Goal: Information Seeking & Learning: Learn about a topic

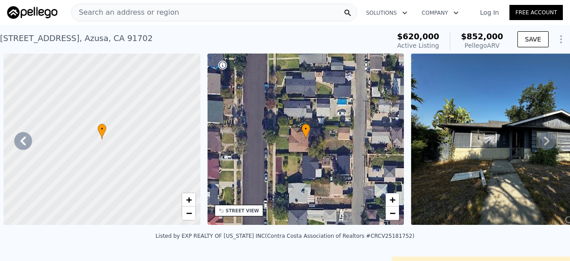
scroll to position [0, 207]
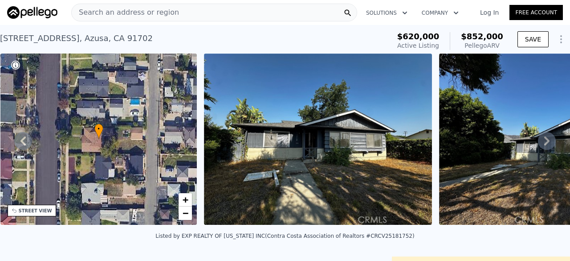
drag, startPoint x: 0, startPoint y: 0, endPoint x: 133, endPoint y: 11, distance: 133.2
click at [133, 11] on span "Search an address or region" at bounding box center [125, 12] width 107 height 11
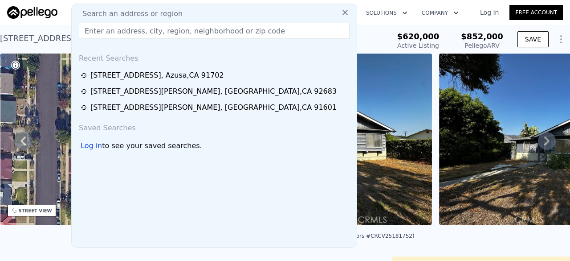
drag, startPoint x: 133, startPoint y: 11, endPoint x: 102, endPoint y: 29, distance: 35.1
paste input "[STREET_ADDRESS],"
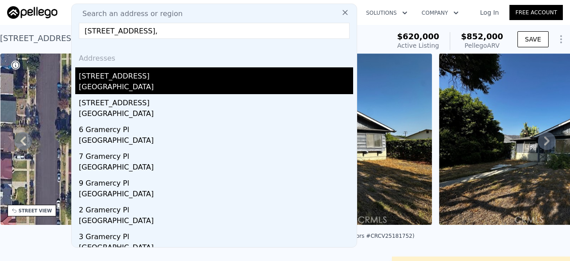
type input "[STREET_ADDRESS],"
click at [146, 83] on div "[GEOGRAPHIC_DATA]" at bounding box center [216, 88] width 274 height 12
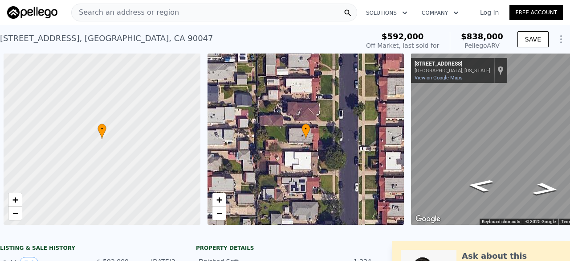
scroll to position [0, 4]
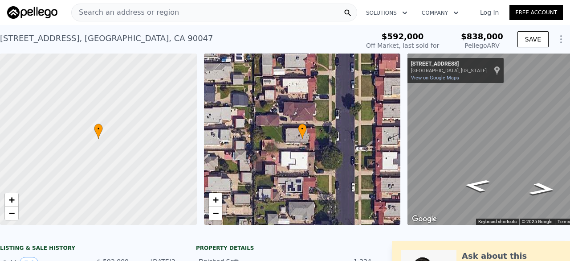
click at [172, 18] on div "Search an address or region" at bounding box center [214, 13] width 286 height 18
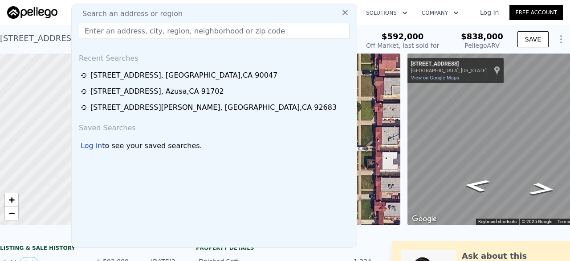
click at [172, 18] on div "Search an address or region" at bounding box center [214, 13] width 278 height 11
click at [134, 28] on input "text" at bounding box center [214, 31] width 271 height 16
paste input "[STREET_ADDRESS]"
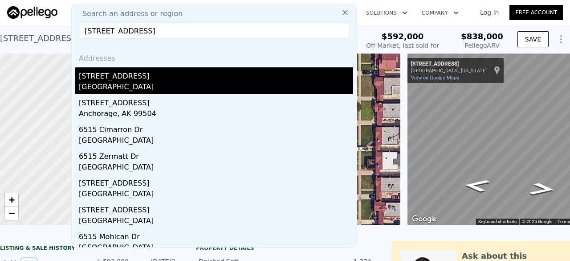
type input "[STREET_ADDRESS]"
click at [110, 89] on div "[GEOGRAPHIC_DATA]" at bounding box center [216, 88] width 274 height 12
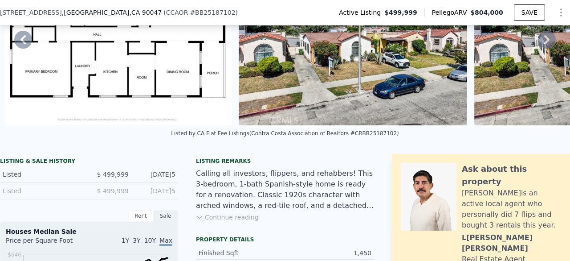
scroll to position [61, 0]
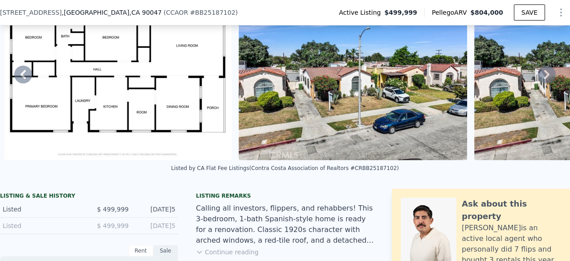
drag, startPoint x: 347, startPoint y: 175, endPoint x: 374, endPoint y: 181, distance: 27.5
click at [374, 181] on div "Listed by CA Flat Fee Listings (Contra Costa Association of Realtors #CRBB25187…" at bounding box center [285, 170] width 570 height 21
click at [346, 171] on div "Listed by CA Flat Fee Listings (Contra Costa Association of Realtors #CRBB25187…" at bounding box center [285, 168] width 228 height 6
drag, startPoint x: 346, startPoint y: 174, endPoint x: 373, endPoint y: 177, distance: 26.5
click at [373, 171] on div "Listed by CA Flat Fee Listings (Contra Costa Association of Realtors #CRBB25187…" at bounding box center [285, 168] width 228 height 6
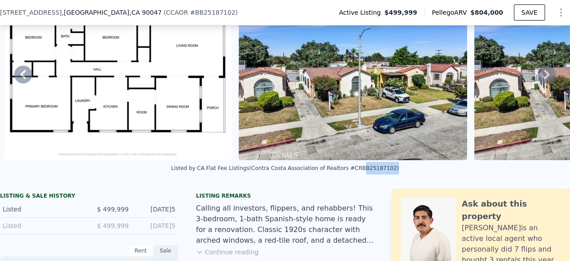
copy div "BB25187102"
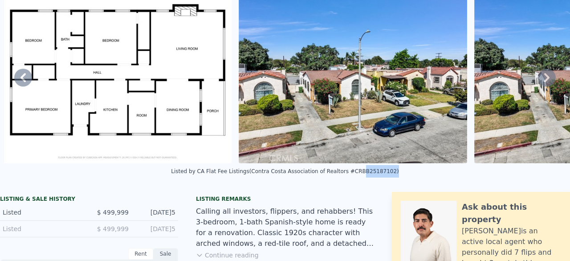
scroll to position [0, 0]
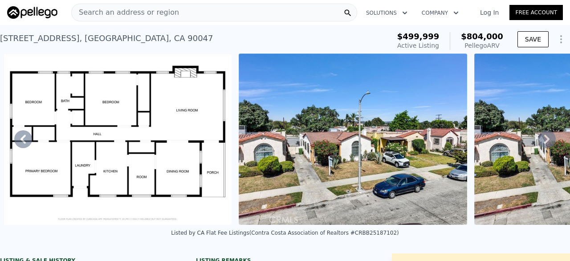
click at [157, 13] on span "Search an address or region" at bounding box center [125, 12] width 107 height 11
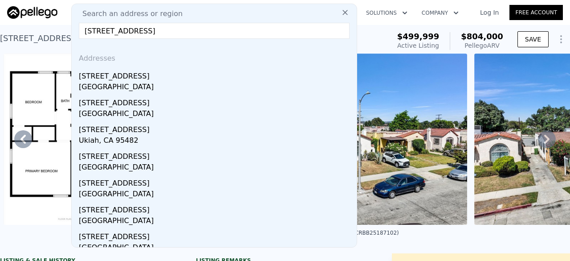
type input "[STREET_ADDRESS]"
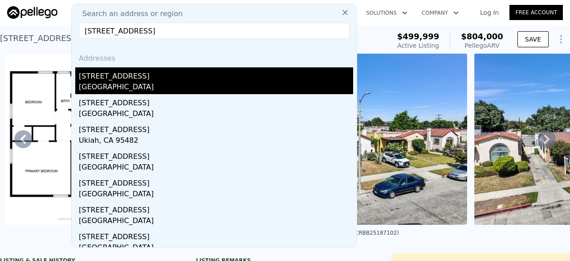
click at [138, 73] on div "[STREET_ADDRESS]" at bounding box center [216, 74] width 274 height 14
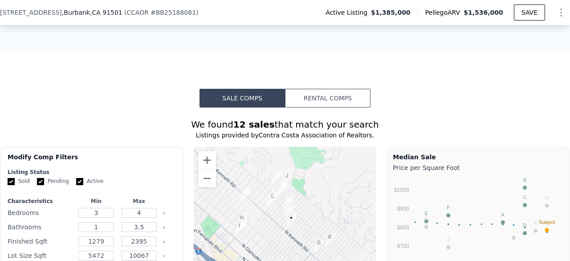
scroll to position [658, 0]
drag, startPoint x: 223, startPoint y: 49, endPoint x: 120, endPoint y: 53, distance: 103.4
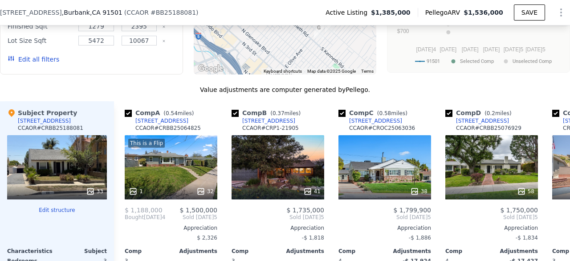
scroll to position [873, 0]
drag, startPoint x: 120, startPoint y: 53, endPoint x: 428, endPoint y: 100, distance: 312.2
click at [428, 100] on div "Value adjustments are computer generated by Pellego . Subject Property [STREET_…" at bounding box center [285, 250] width 570 height 331
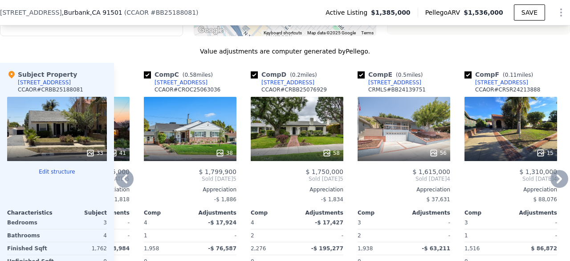
scroll to position [911, 0]
click at [501, 146] on div "15" at bounding box center [511, 129] width 93 height 64
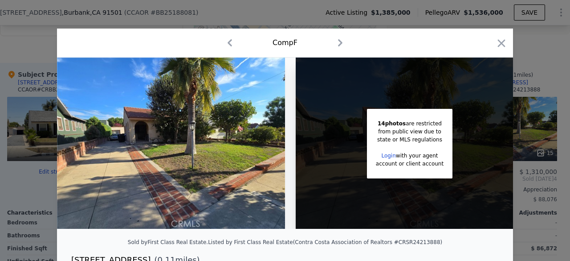
scroll to position [0, 14]
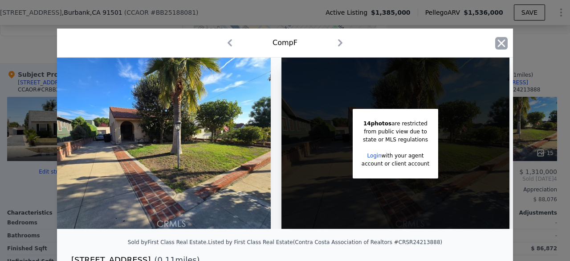
click at [495, 46] on icon "button" at bounding box center [501, 43] width 12 height 12
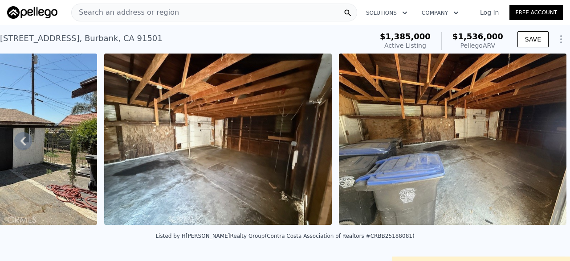
click at [164, 15] on span "Search an address or region" at bounding box center [125, 12] width 107 height 11
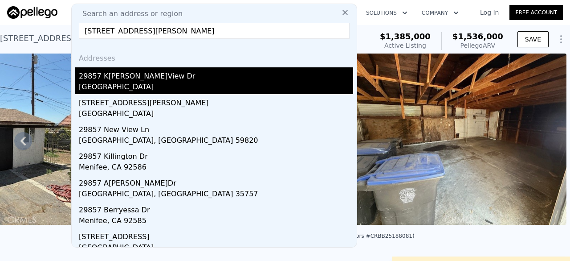
type input "[STREET_ADDRESS][PERSON_NAME]"
click at [162, 73] on div "29857 K[PERSON_NAME]View Dr" at bounding box center [216, 74] width 274 height 14
